Goal: Transaction & Acquisition: Purchase product/service

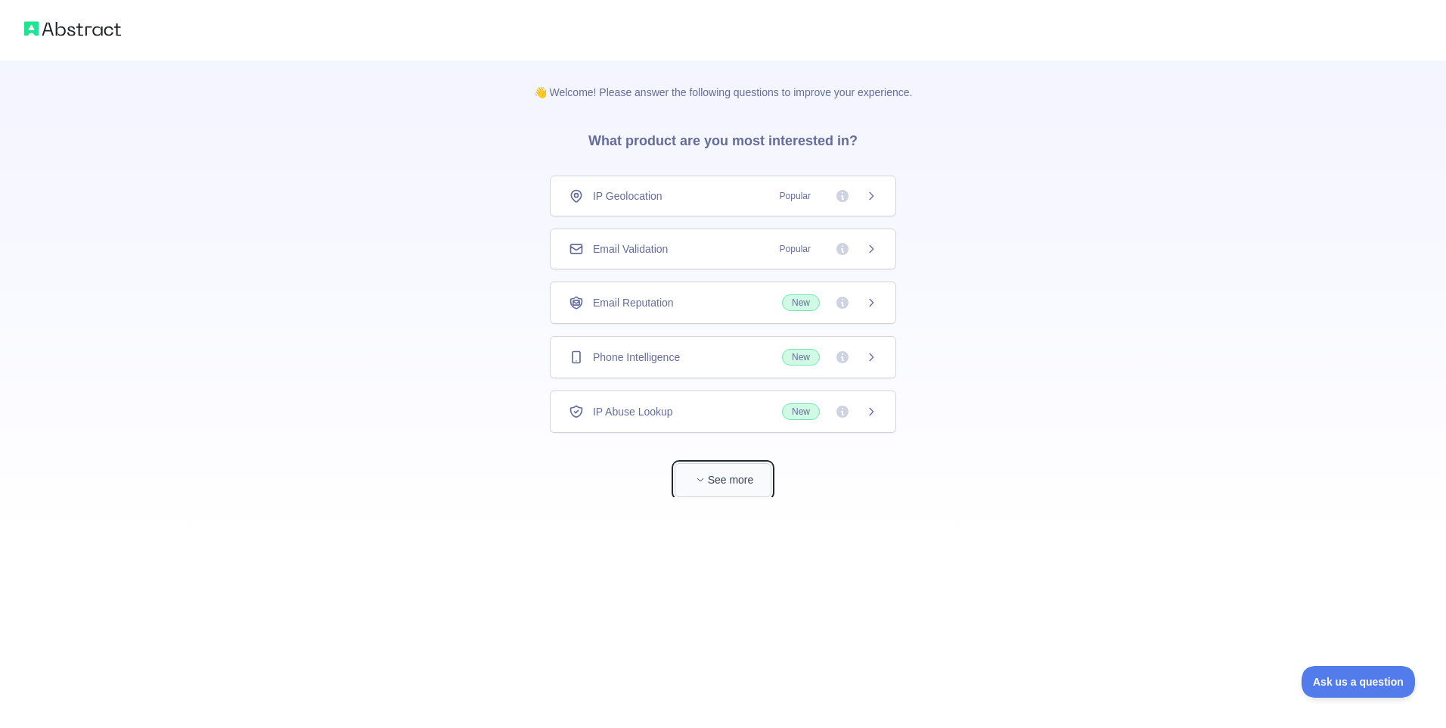
click at [724, 477] on button "See more" at bounding box center [723, 480] width 97 height 34
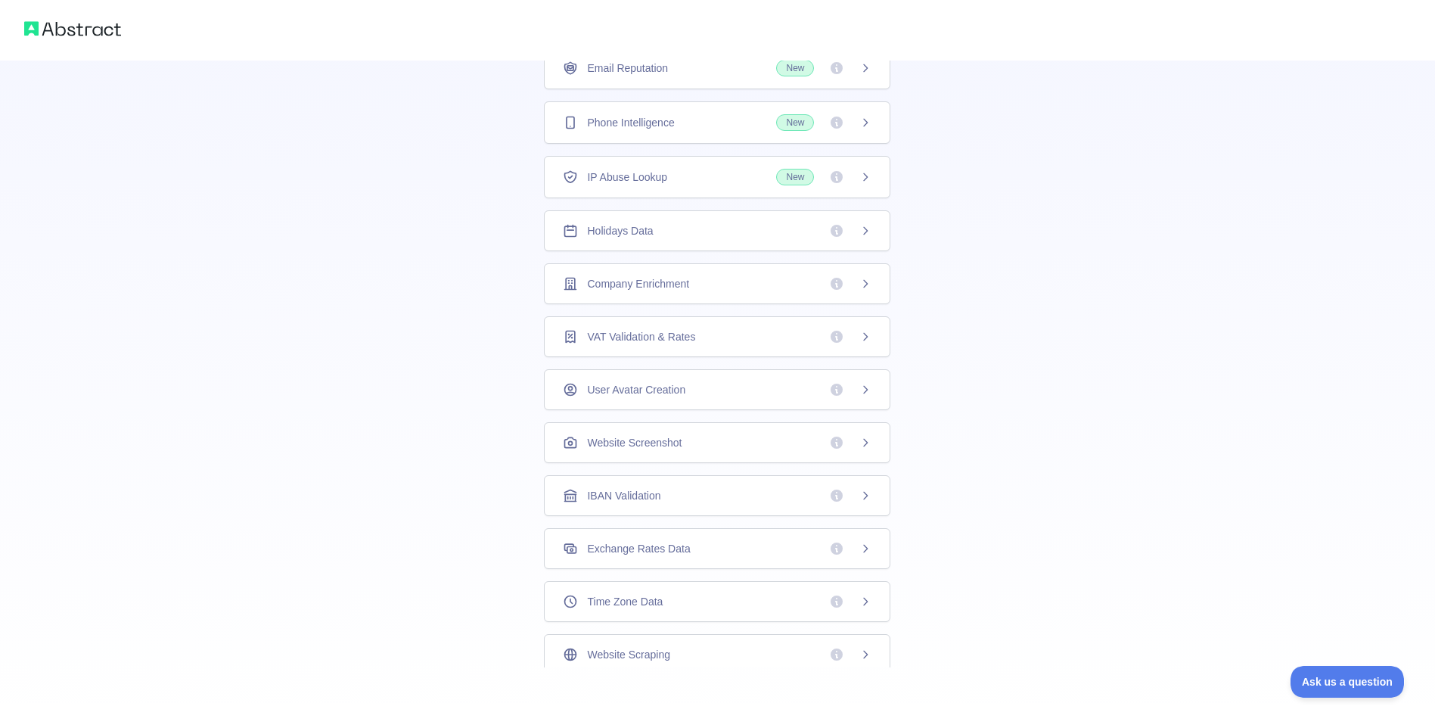
click at [666, 123] on span "Phone Intelligence" at bounding box center [630, 122] width 87 height 15
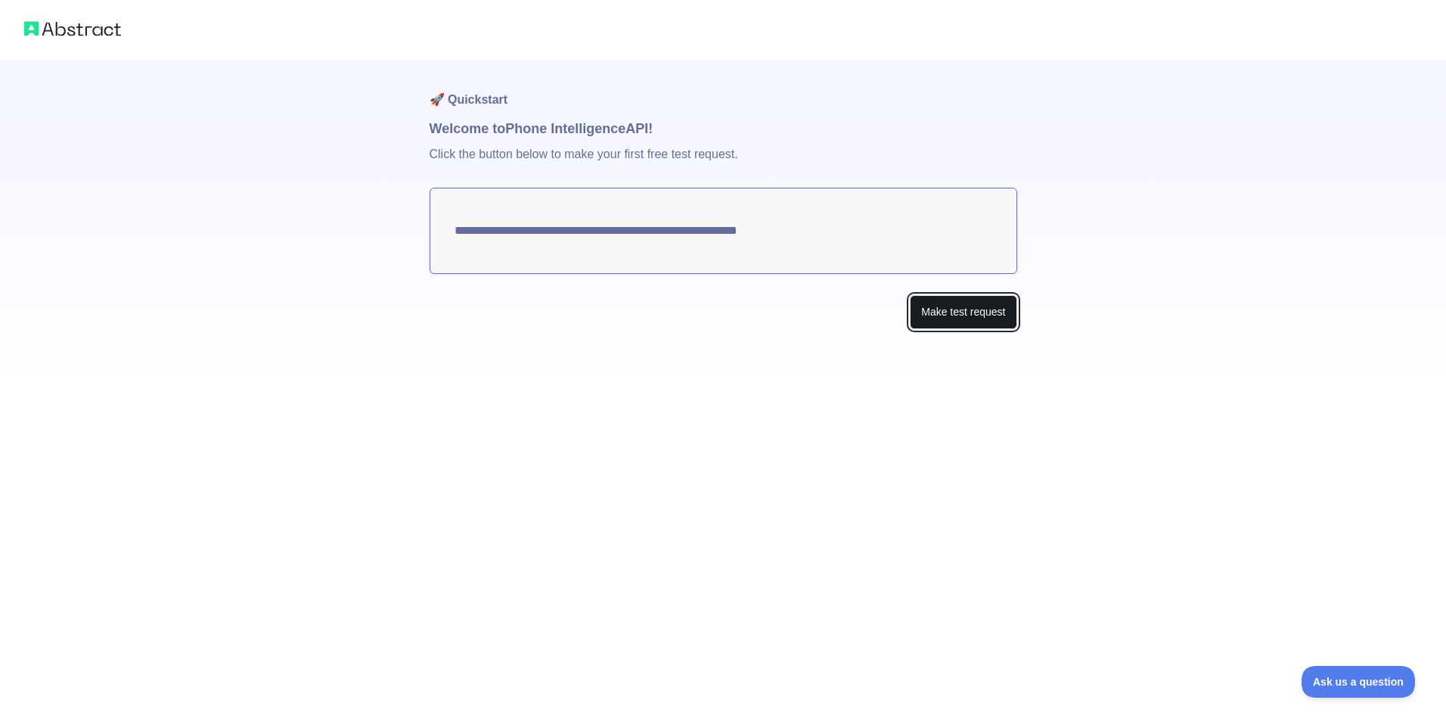
click at [971, 318] on button "Make test request" at bounding box center [963, 312] width 107 height 34
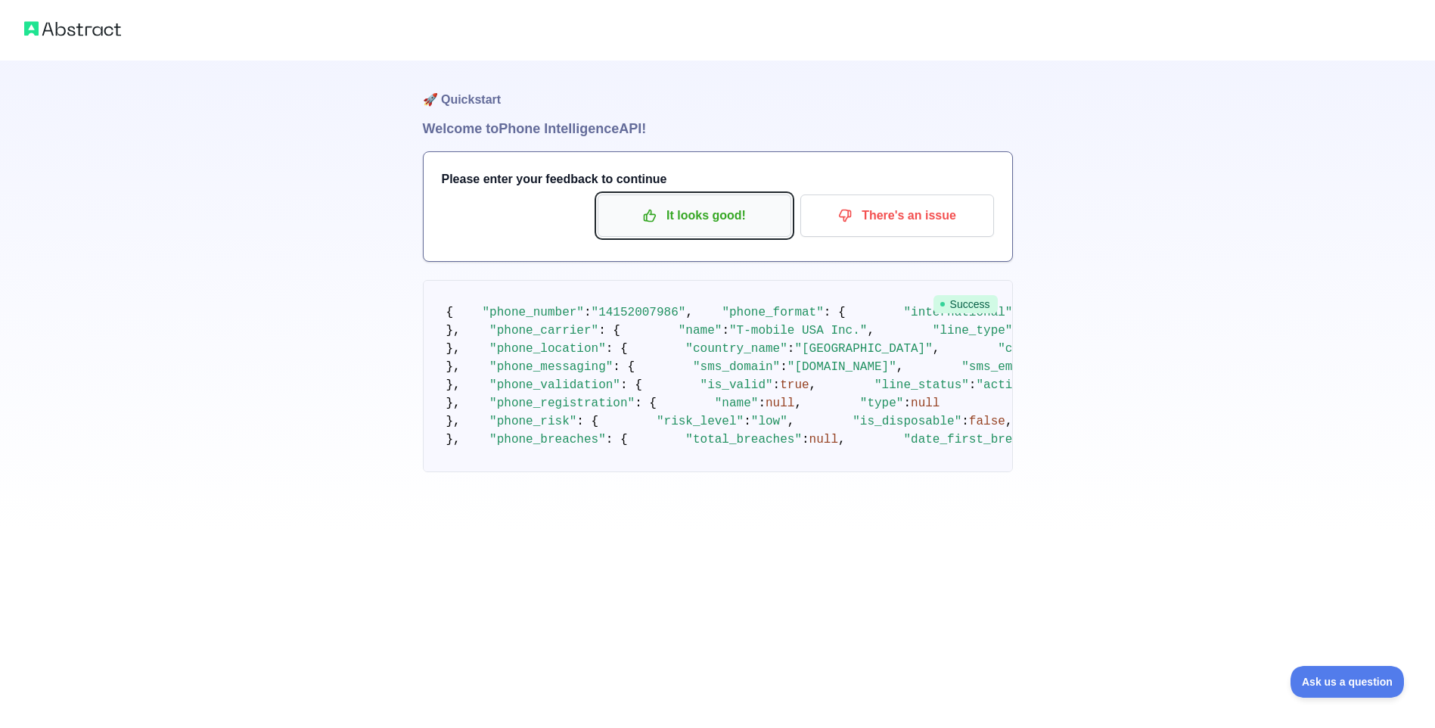
click at [725, 223] on p "It looks good!" at bounding box center [694, 216] width 171 height 26
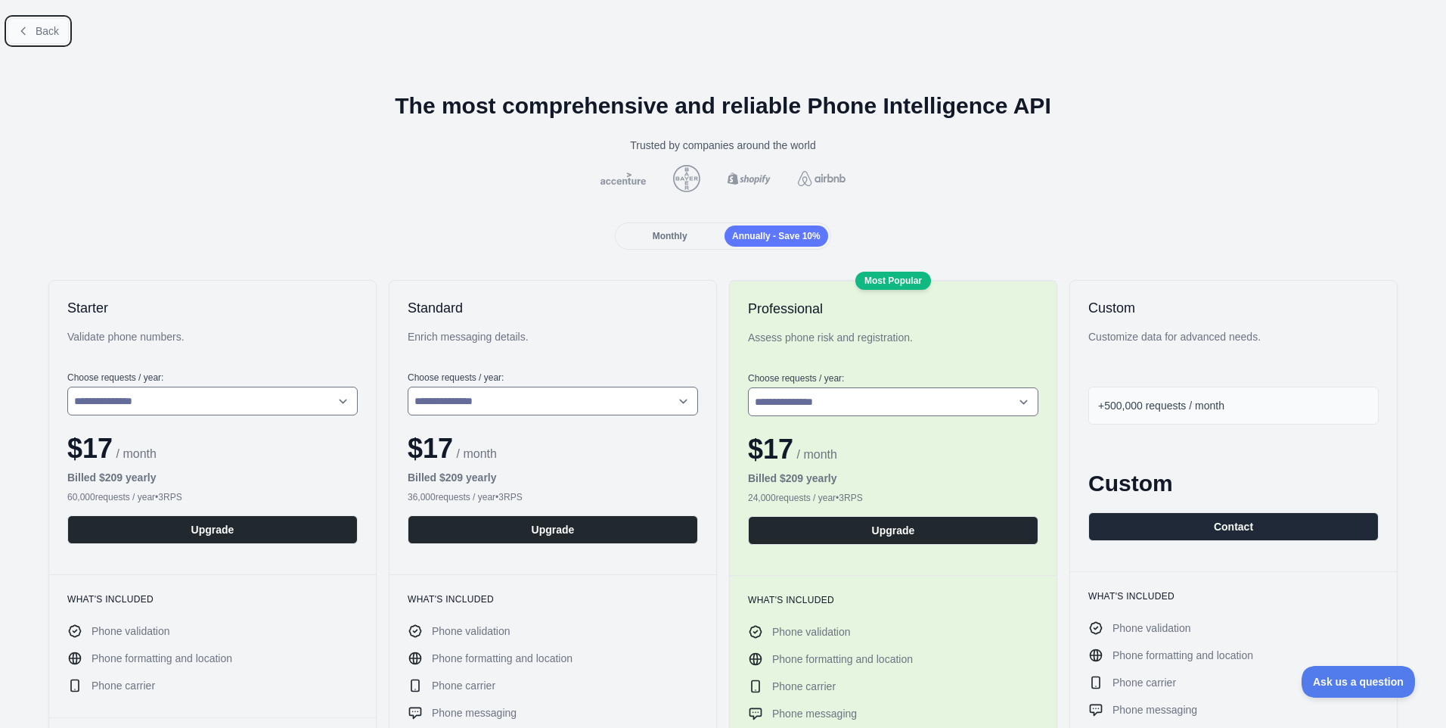
click at [29, 33] on icon at bounding box center [23, 31] width 12 height 12
